Goal: Task Accomplishment & Management: Manage account settings

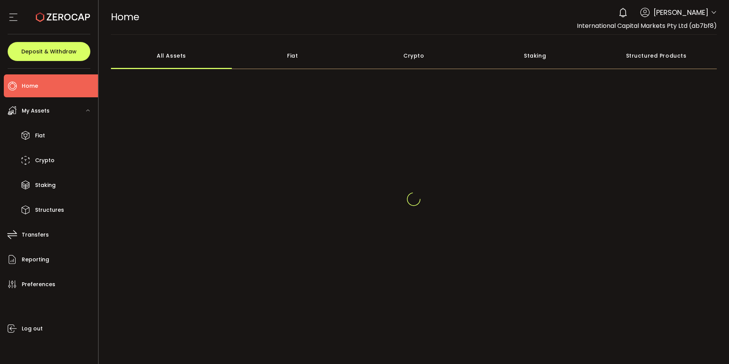
click at [711, 16] on span at bounding box center [714, 13] width 6 height 8
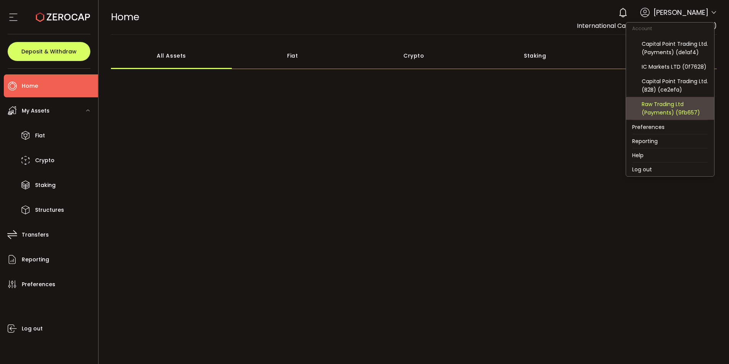
scroll to position [82, 0]
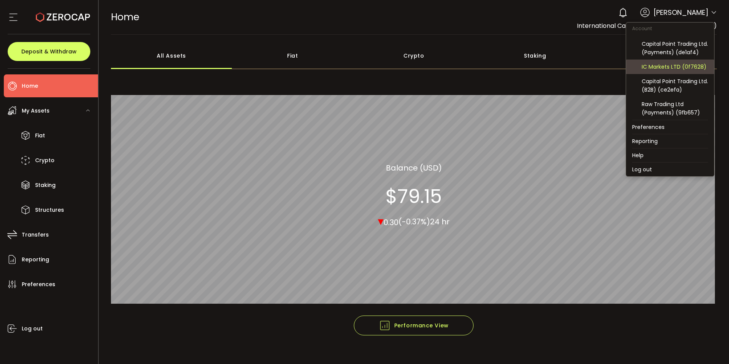
click at [677, 67] on div "IC Markets LTD (0f7628)" at bounding box center [675, 67] width 66 height 8
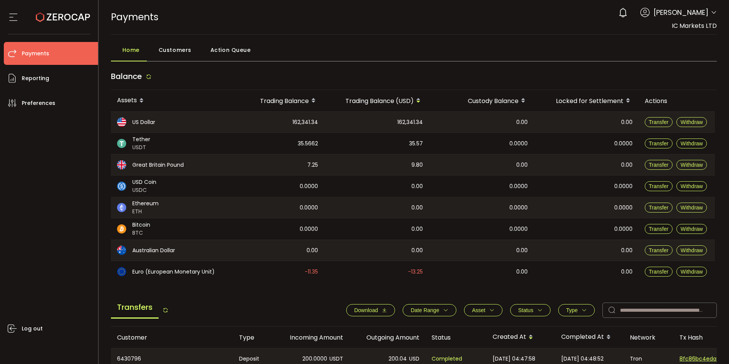
drag, startPoint x: 579, startPoint y: 21, endPoint x: 501, endPoint y: 106, distance: 115.2
click at [579, 21] on div "PAYMENTS Buy Power $0.00 USD Payments Payments Your verification is pending 0 C…" at bounding box center [414, 17] width 606 height 34
click at [377, 308] on span "Download" at bounding box center [370, 310] width 33 height 6
click at [503, 41] on main "Home Customers Action Queue Balance Assets Trading Balance Trading Balance (USD…" at bounding box center [414, 315] width 631 height 560
click at [712, 13] on icon at bounding box center [714, 13] width 6 height 6
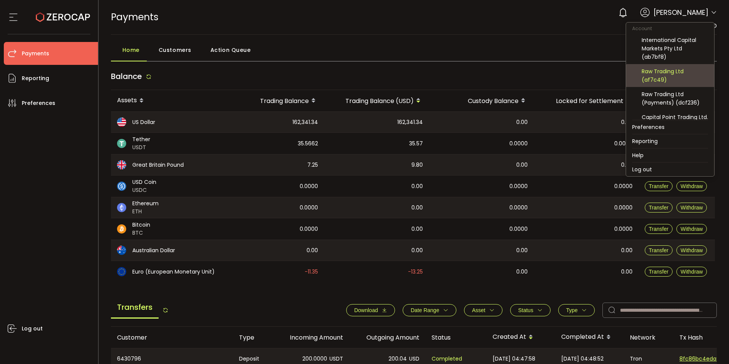
click at [662, 77] on div "Raw Trading Ltd (af7c49)" at bounding box center [675, 75] width 66 height 17
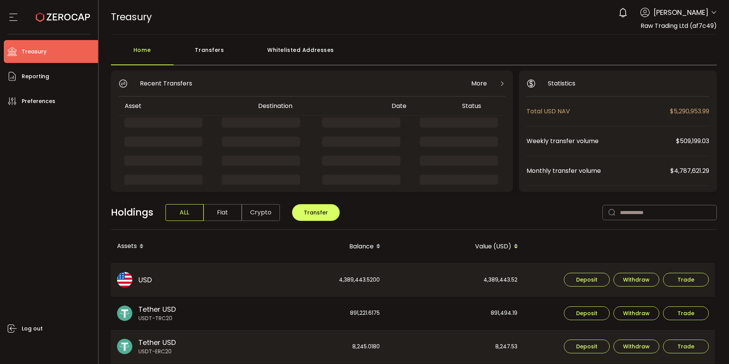
click at [194, 54] on div "Transfers" at bounding box center [209, 53] width 72 height 23
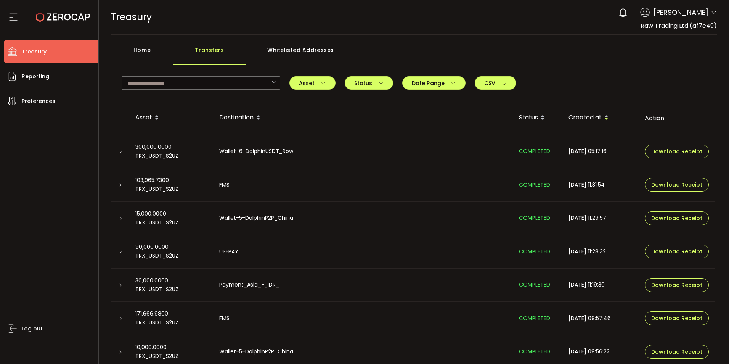
click at [120, 150] on icon at bounding box center [120, 151] width 5 height 5
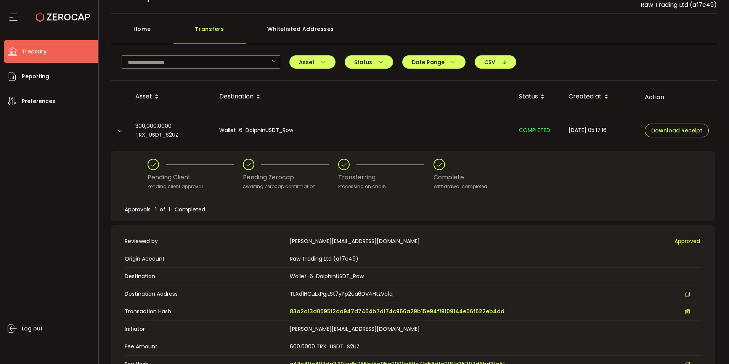
scroll to position [76, 0]
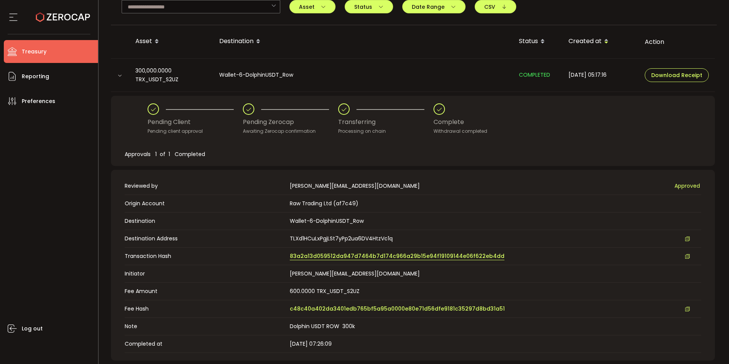
click at [421, 258] on span "83a2a13d059512da947d7464b7d174c966a29b15e94f19109144e06f622eb4dd" at bounding box center [397, 256] width 215 height 8
